Goal: Information Seeking & Learning: Understand process/instructions

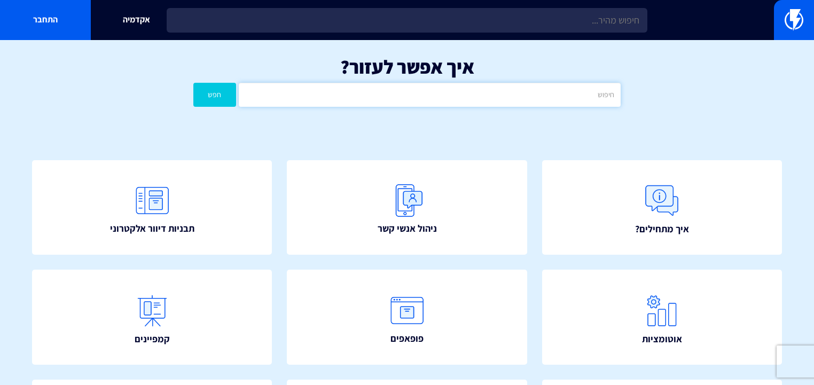
click at [410, 90] on input "text" at bounding box center [430, 95] width 382 height 24
type input "קוד קמפיין מייל"
click at [193, 83] on button "חפש" at bounding box center [214, 95] width 43 height 24
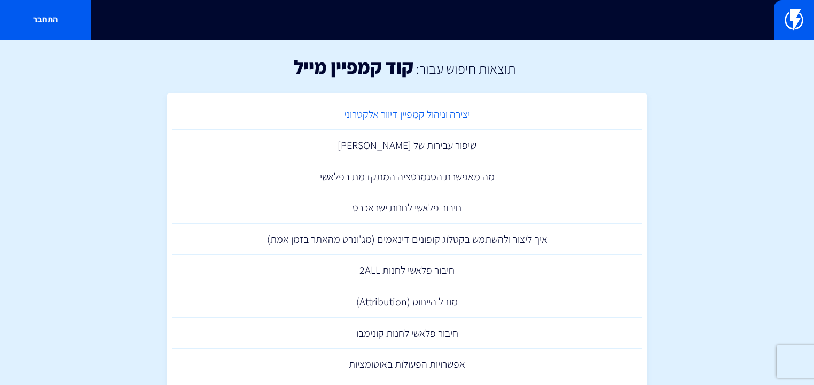
click at [435, 120] on link "יצירה וניהול קמפיין דיוור אלקטרוני" at bounding box center [407, 114] width 470 height 31
